Goal: Check status: Check status

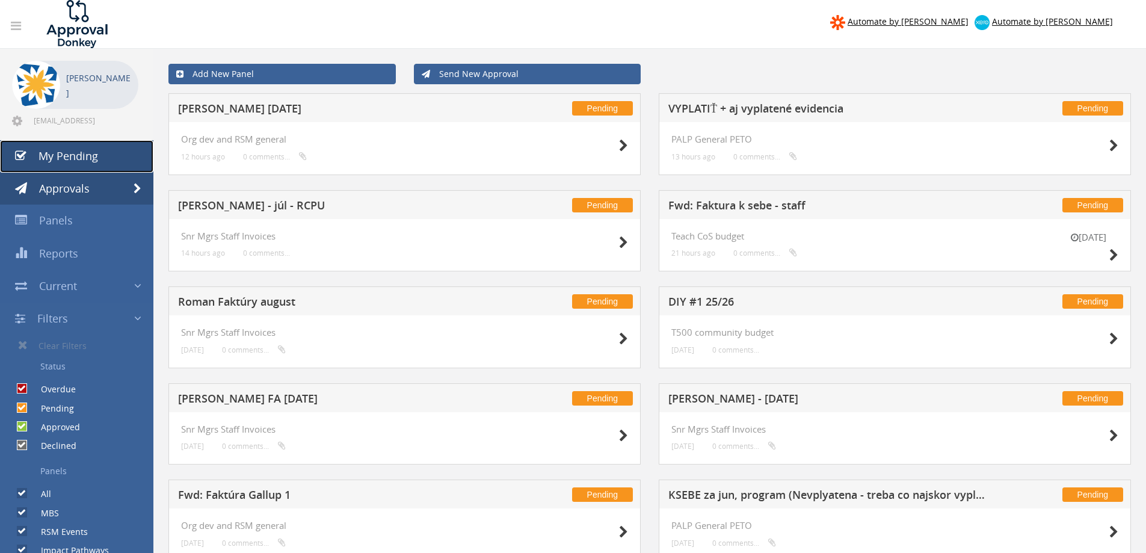
click at [76, 148] on link "My Pending" at bounding box center [76, 156] width 153 height 32
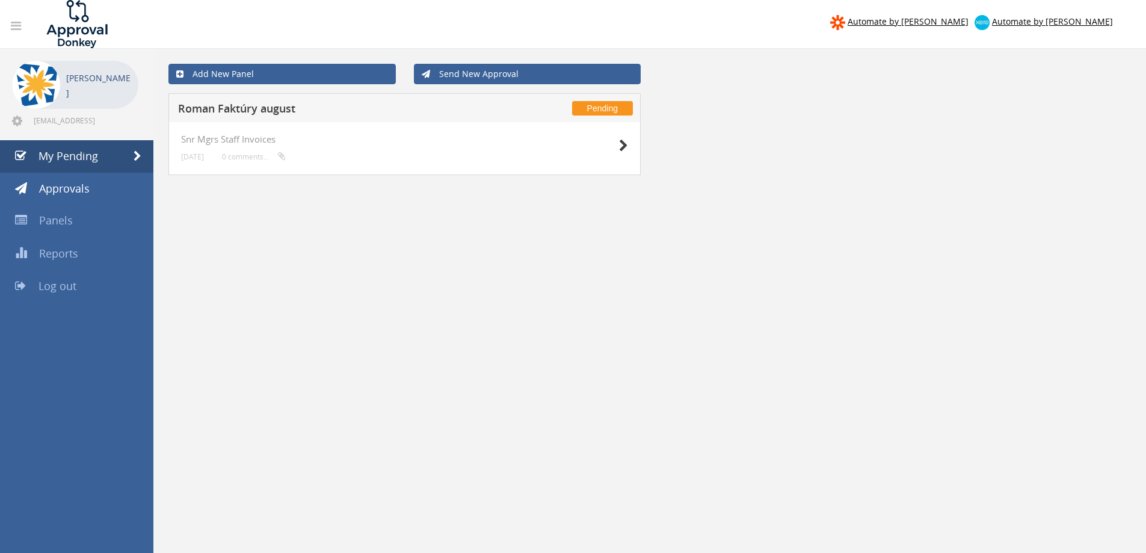
click at [261, 108] on h5 "Roman Faktúry august" at bounding box center [336, 110] width 317 height 15
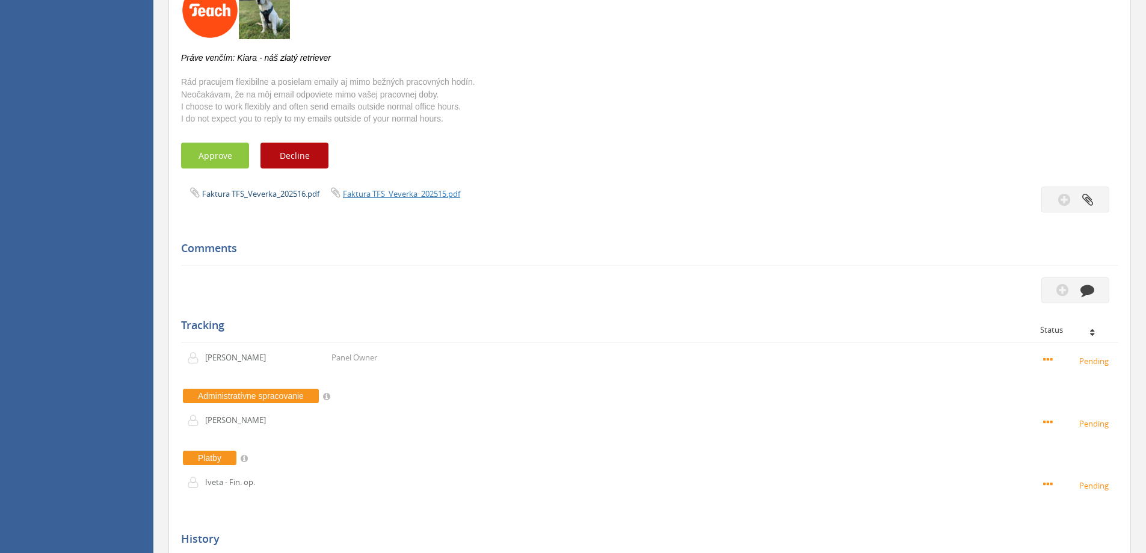
scroll to position [360, 0]
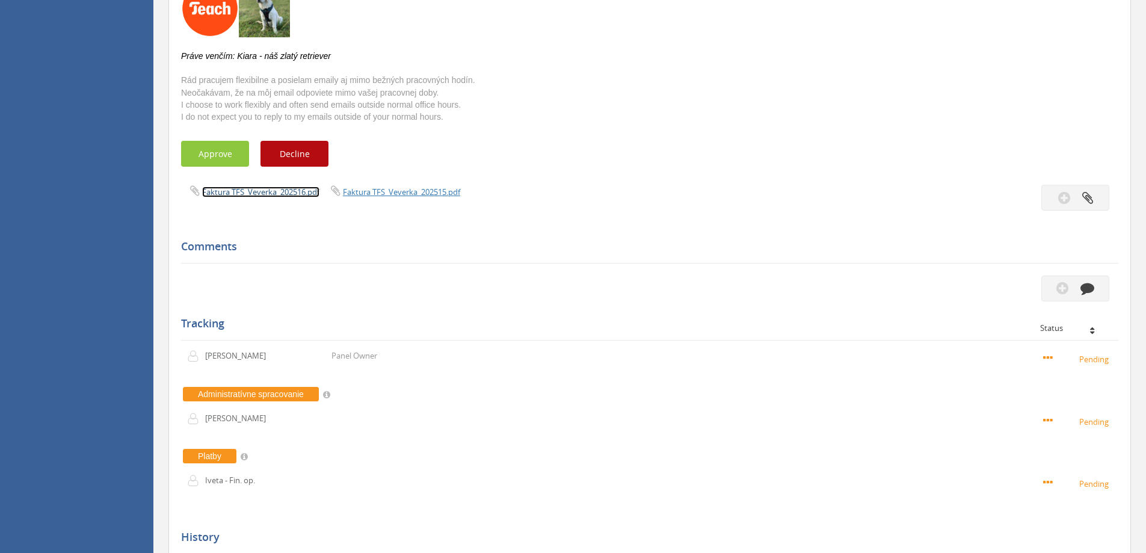
click at [265, 192] on link "Faktura TFS_Veverka_202516.pdf" at bounding box center [260, 191] width 117 height 11
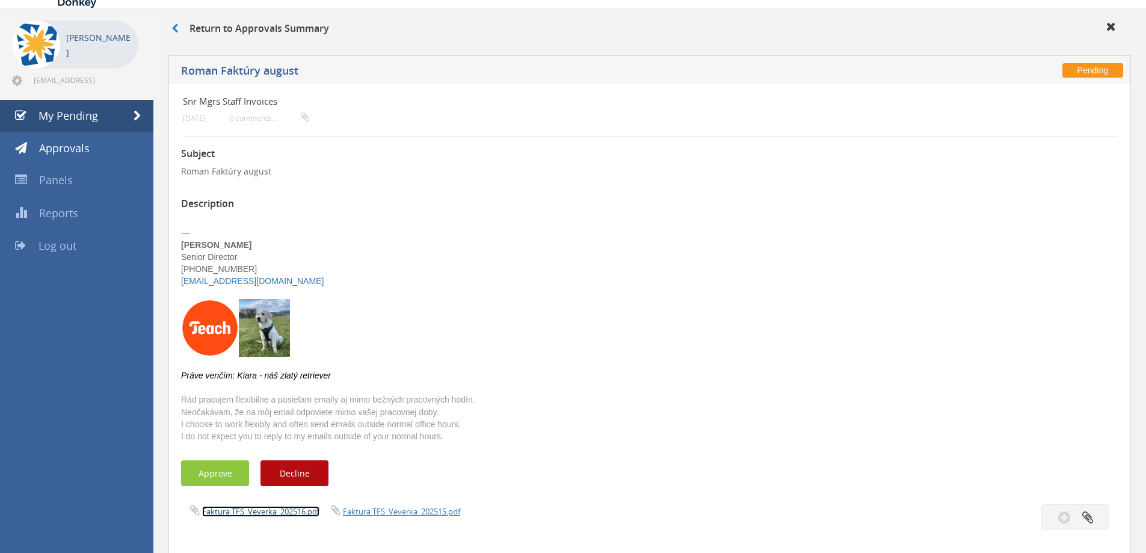
scroll to position [0, 0]
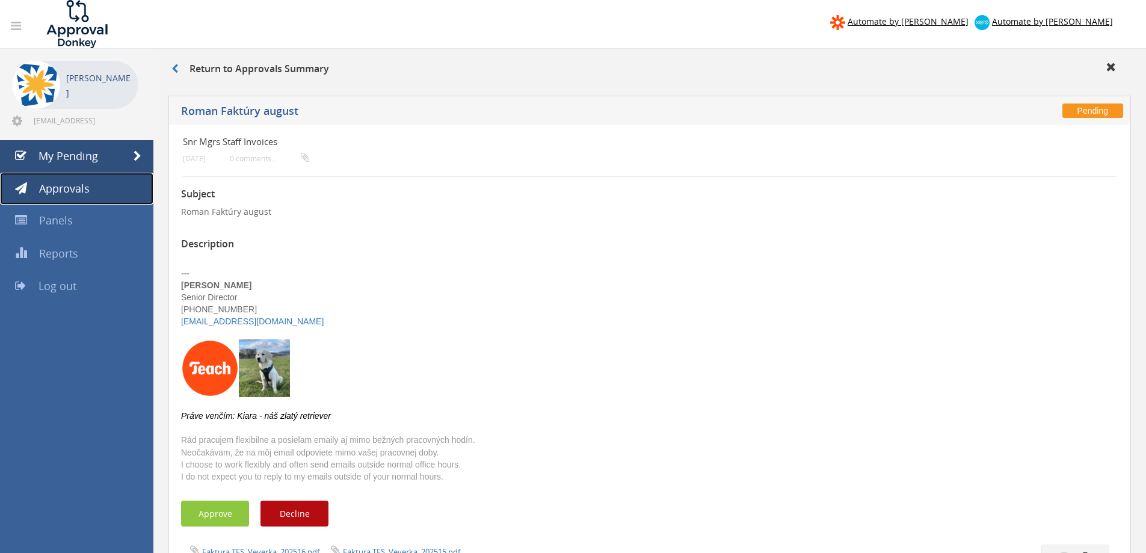
click at [71, 182] on span "Approvals" at bounding box center [64, 188] width 51 height 14
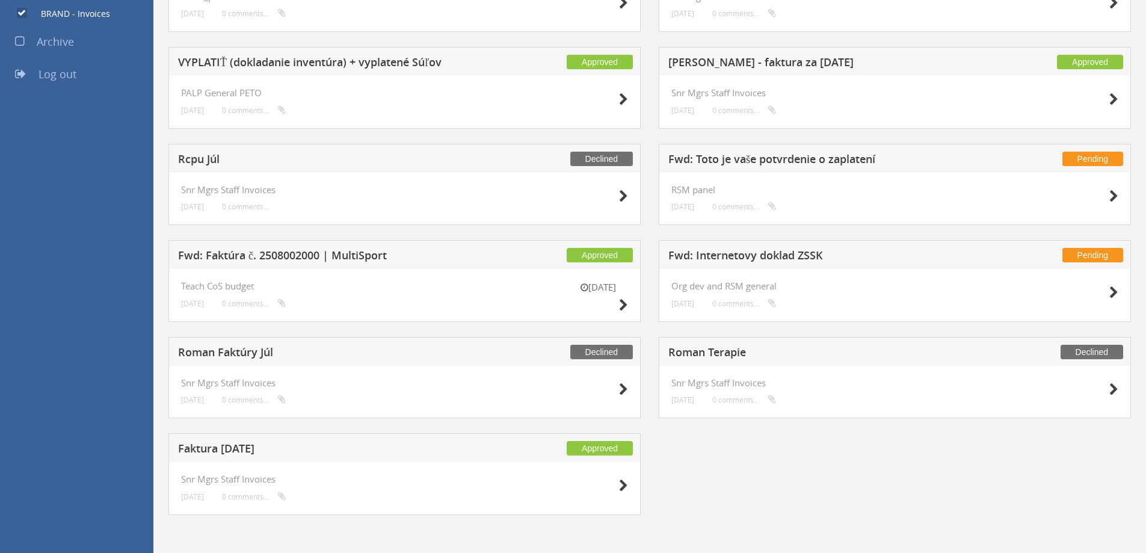
scroll to position [820, 0]
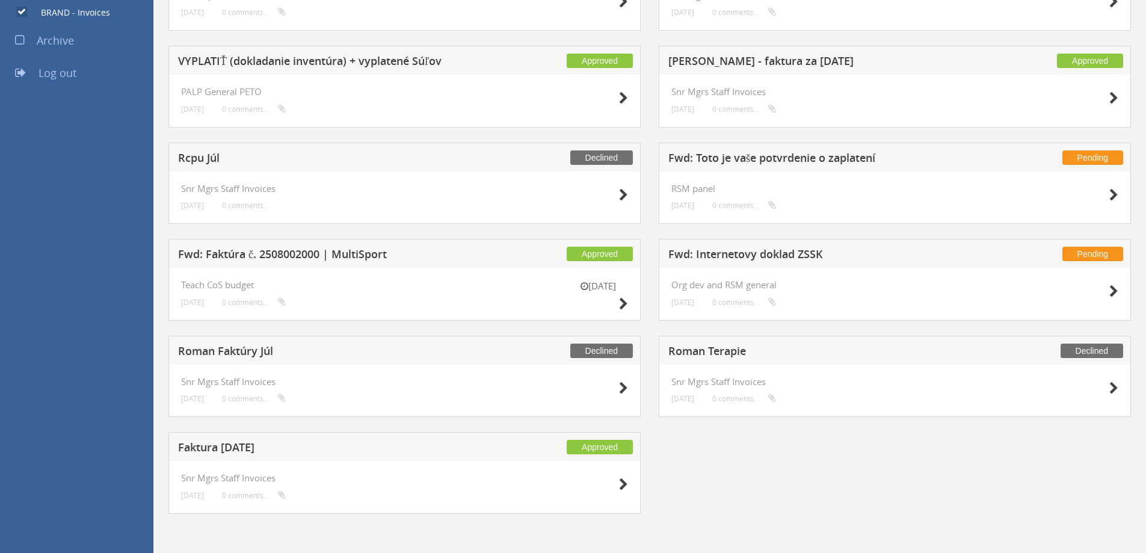
click at [246, 347] on h5 "Roman Faktúry Júl" at bounding box center [336, 352] width 317 height 15
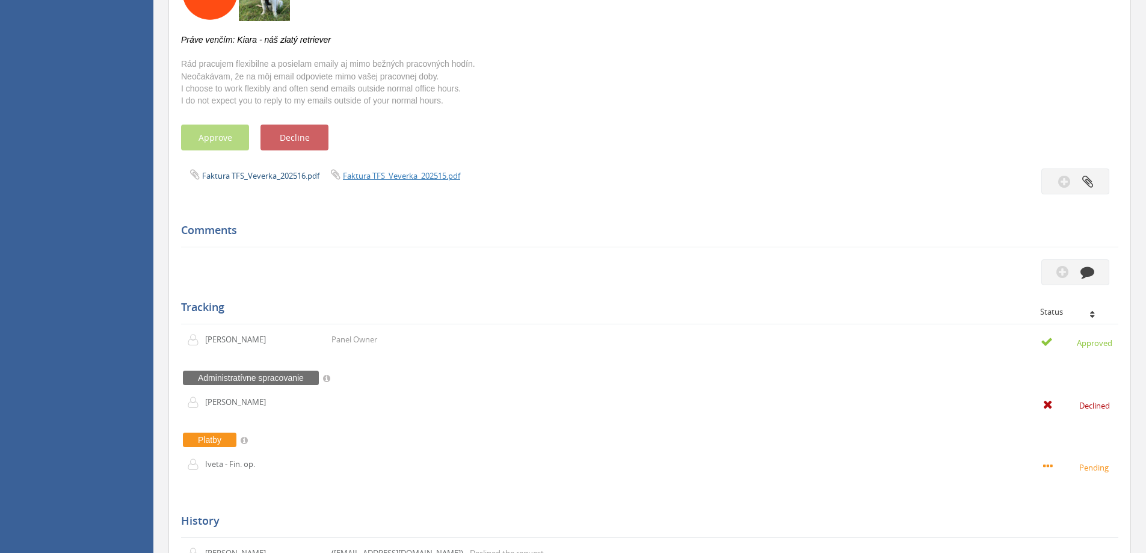
scroll to position [375, 0]
click at [268, 173] on link "Faktura TFS_Veverka_202516.pdf" at bounding box center [260, 176] width 117 height 11
